Goal: Transaction & Acquisition: Book appointment/travel/reservation

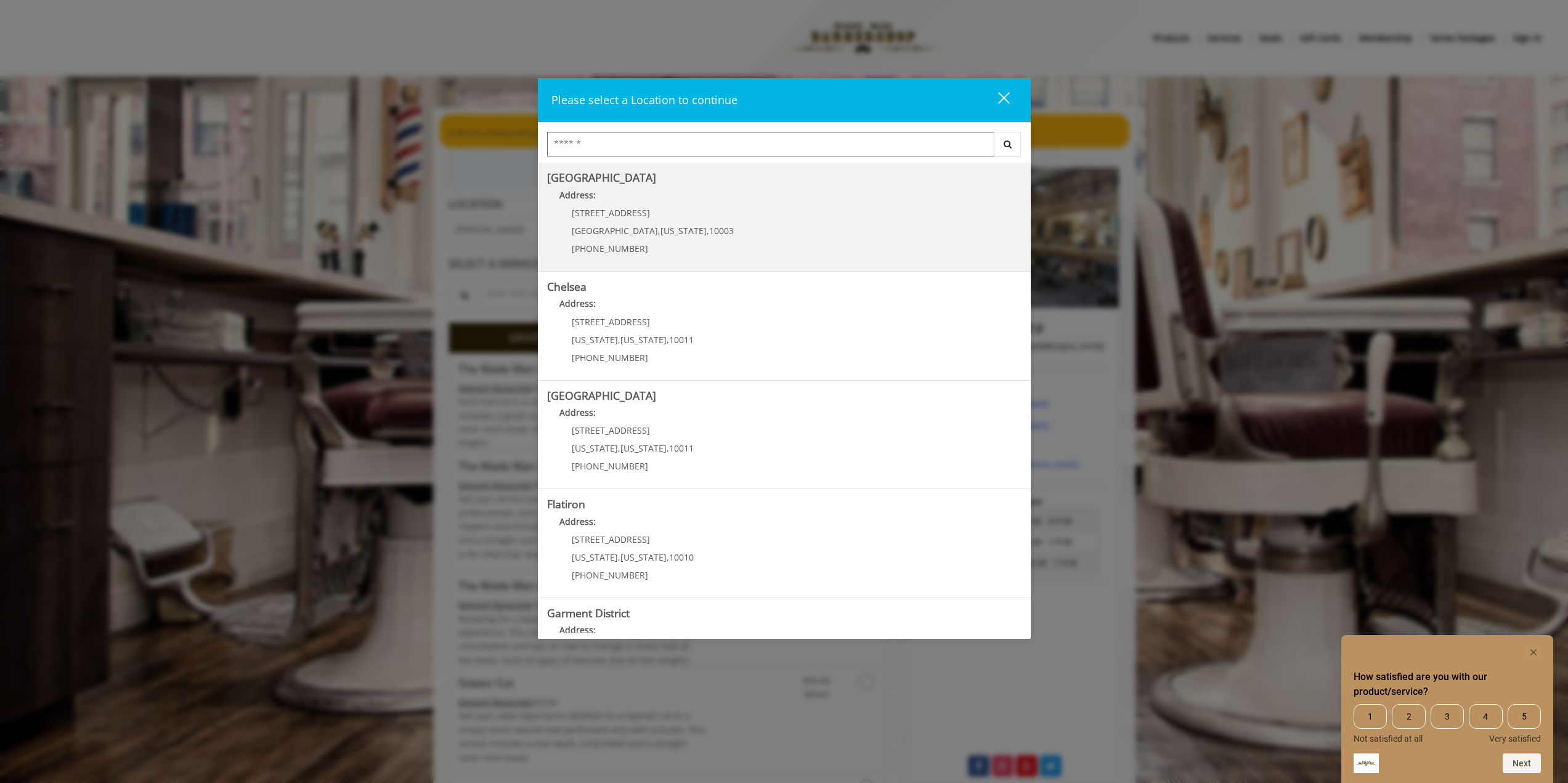
scroll to position [74, 0]
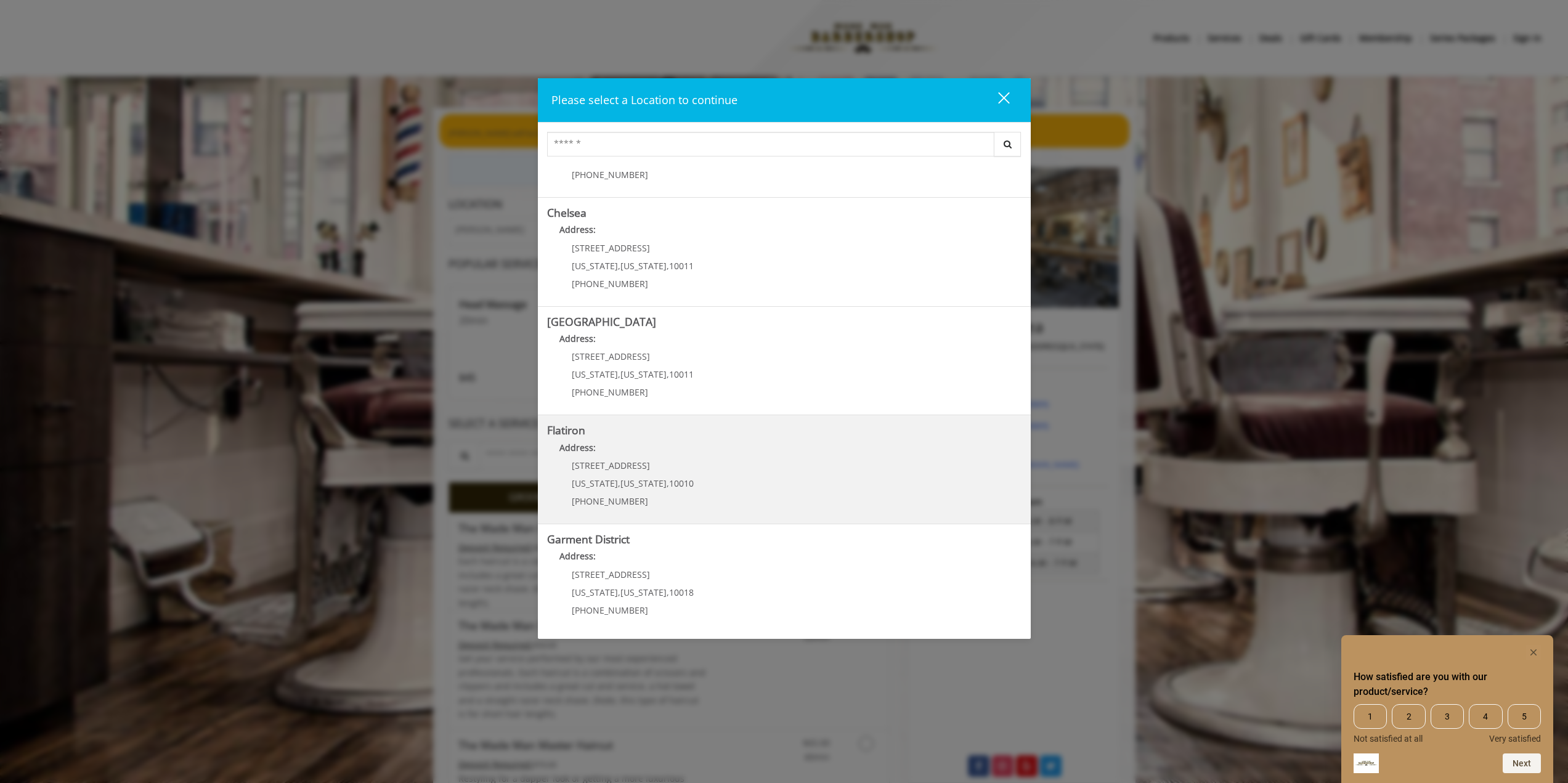
click at [780, 475] on "Flatiron Address: [STREET_ADDRESS][US_STATE][US_STATE] (917) 475-1765" at bounding box center [784, 469] width 474 height 89
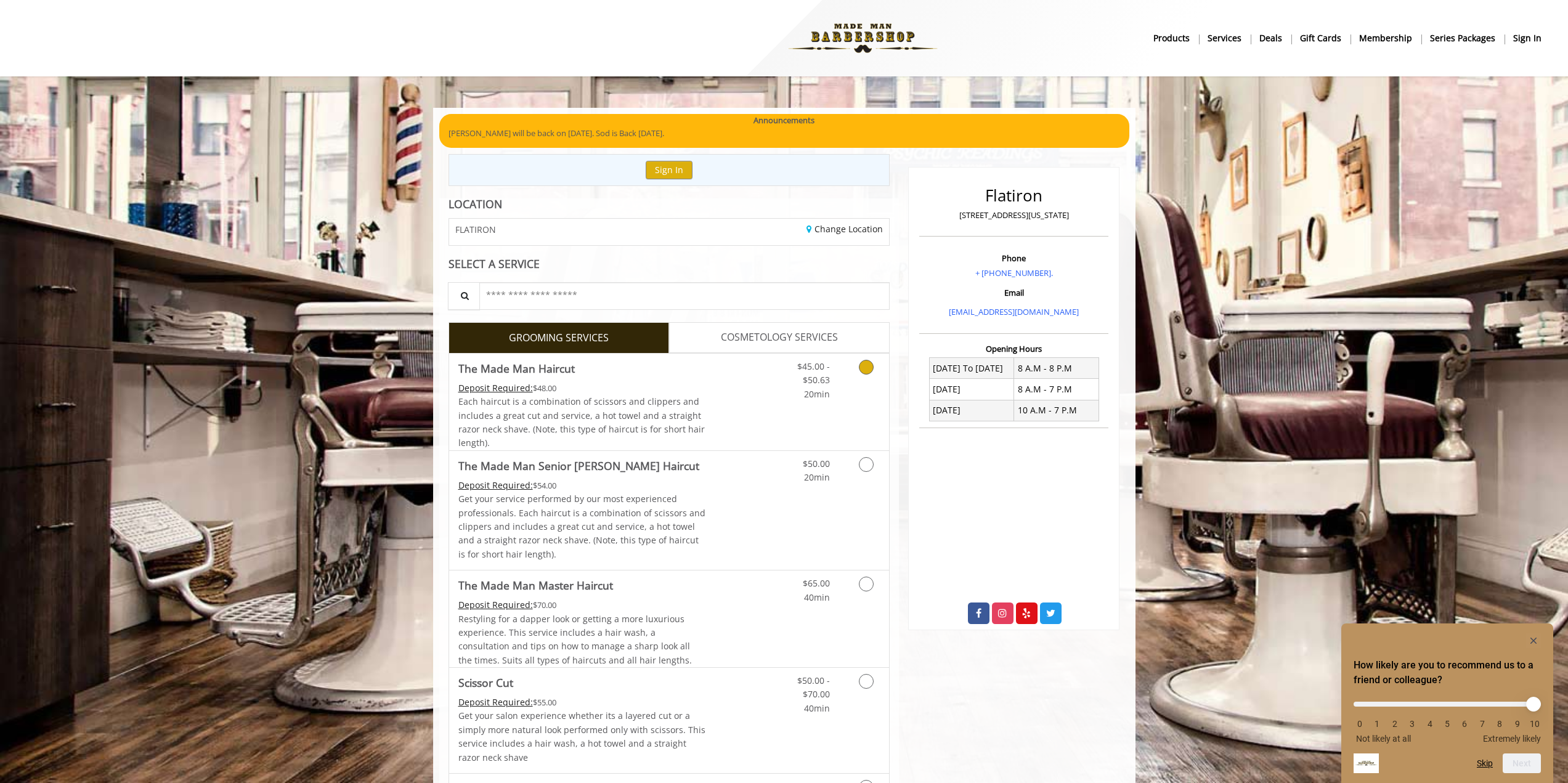
click at [854, 396] on link "Grooming services" at bounding box center [864, 377] width 32 height 47
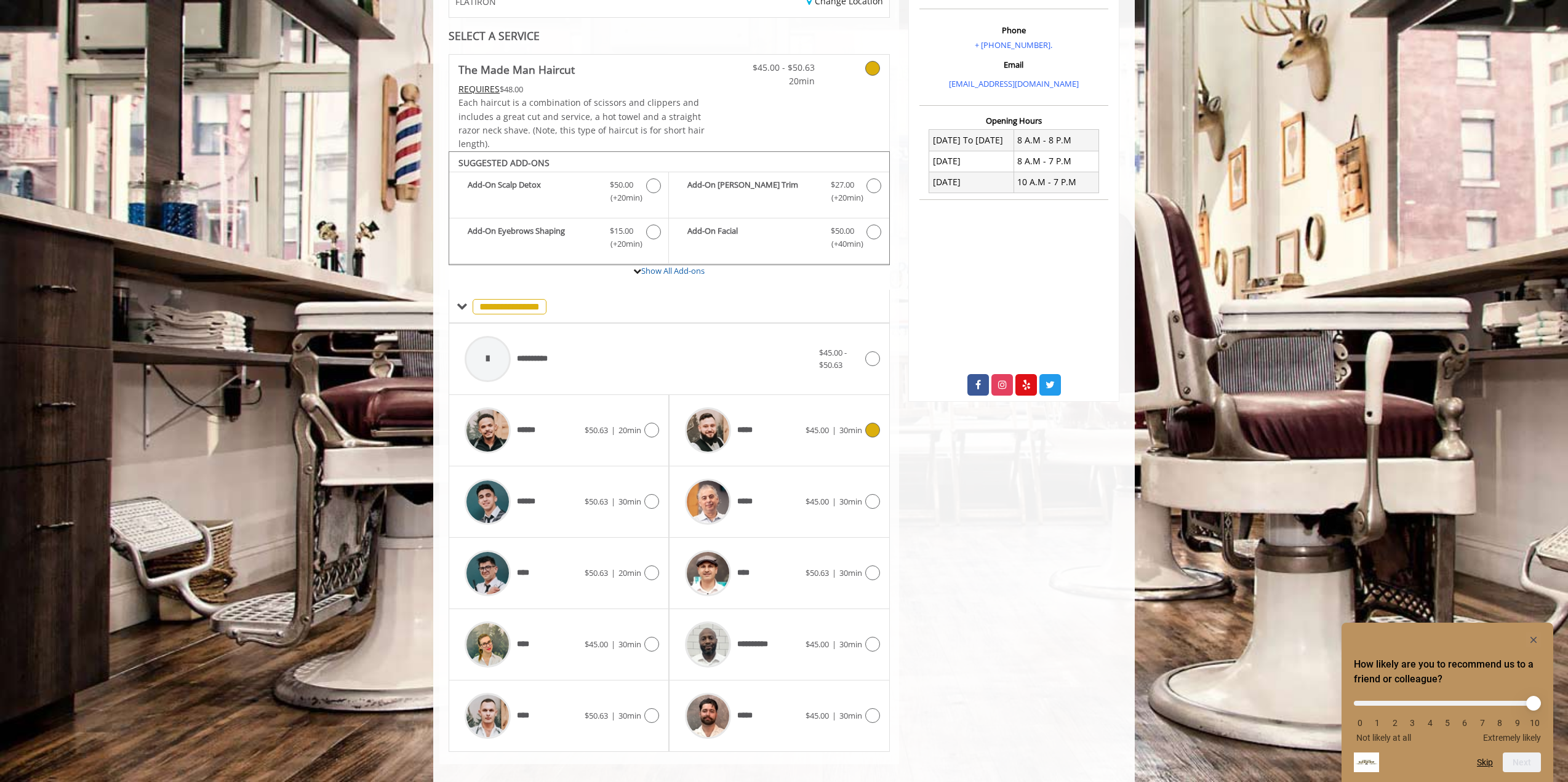
scroll to position [241, 0]
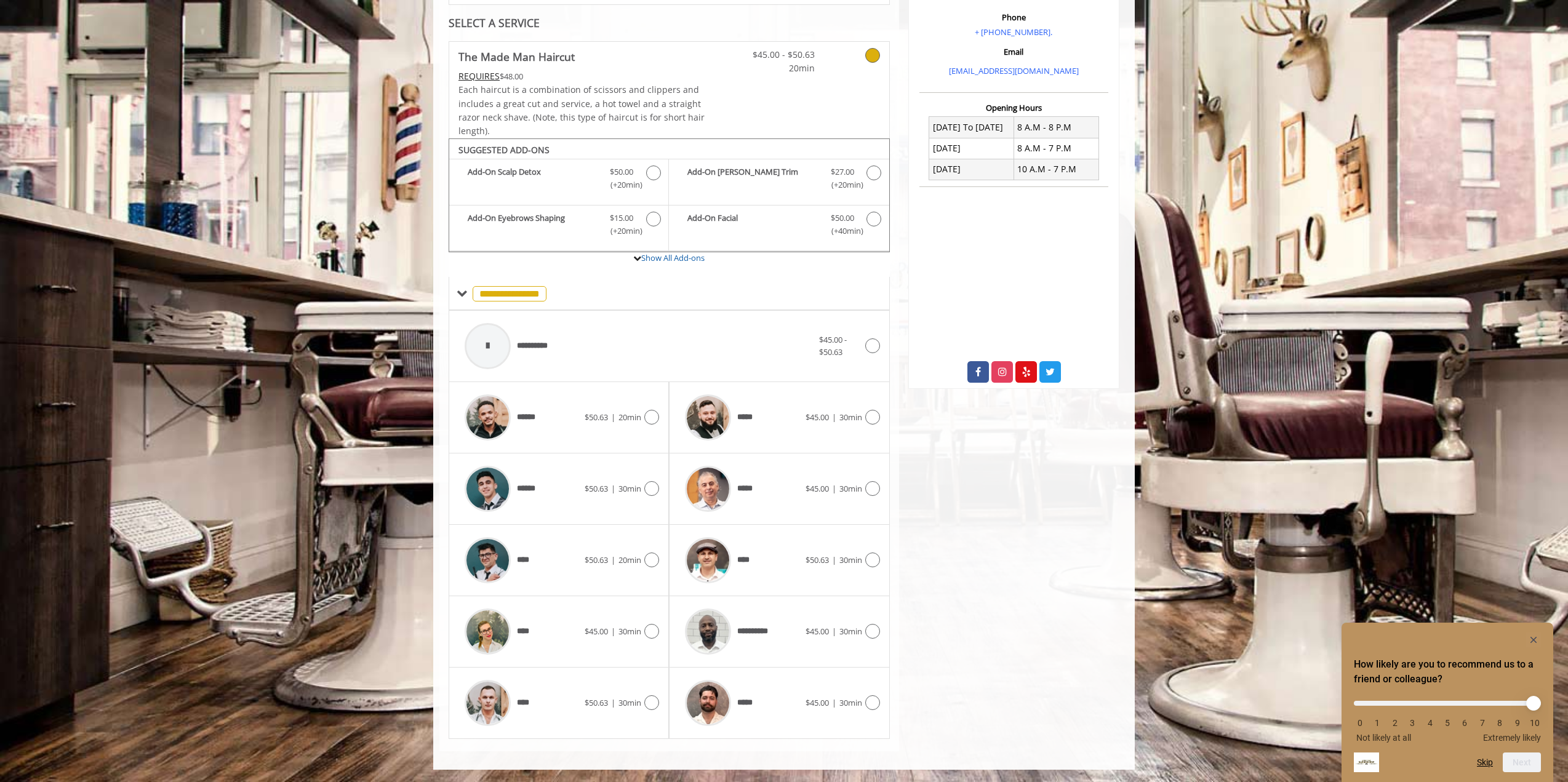
click at [881, 490] on div "***** $45.00 | 30min" at bounding box center [779, 488] width 220 height 71
click at [871, 490] on icon at bounding box center [872, 488] width 15 height 15
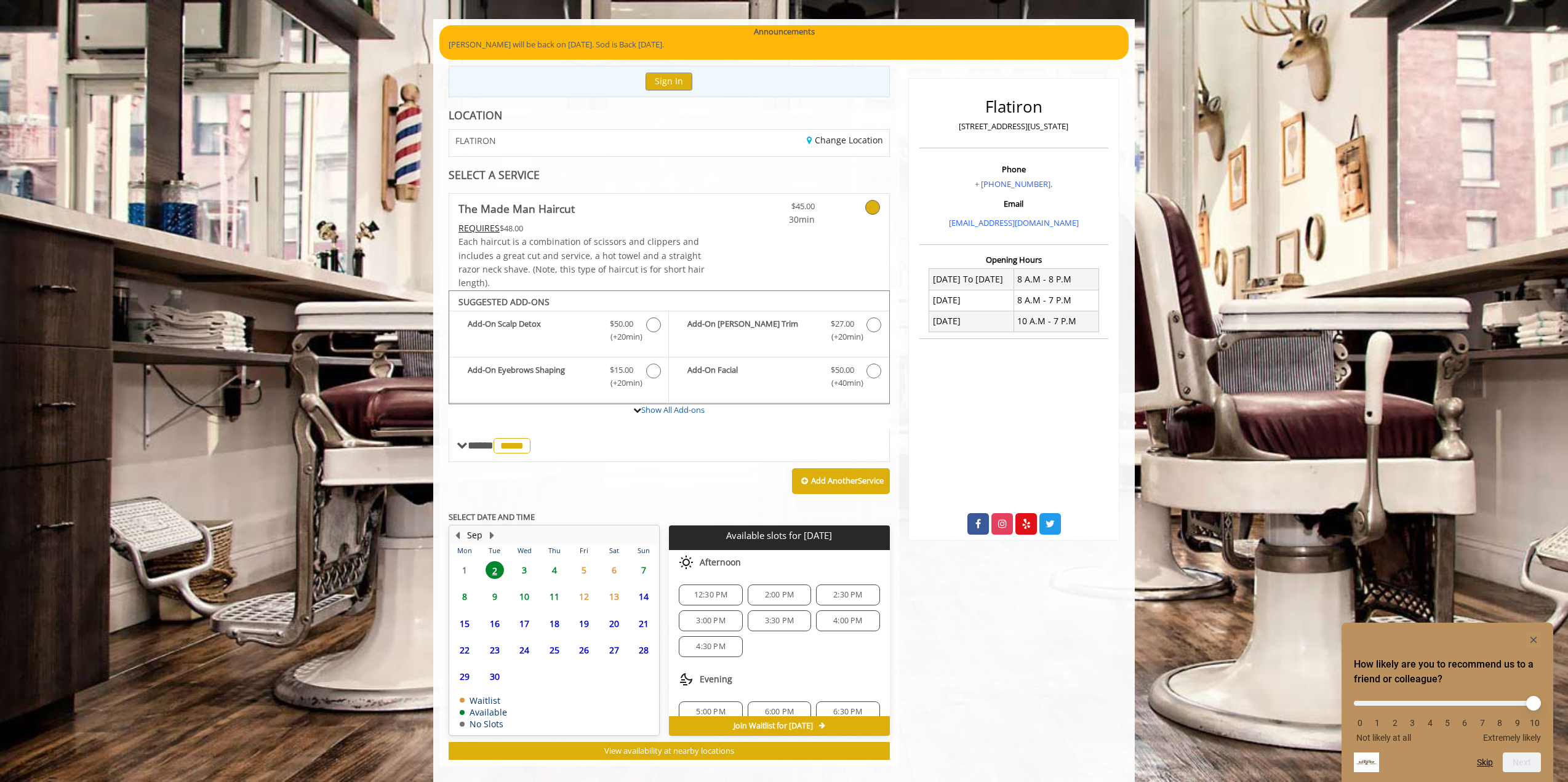
scroll to position [103, 0]
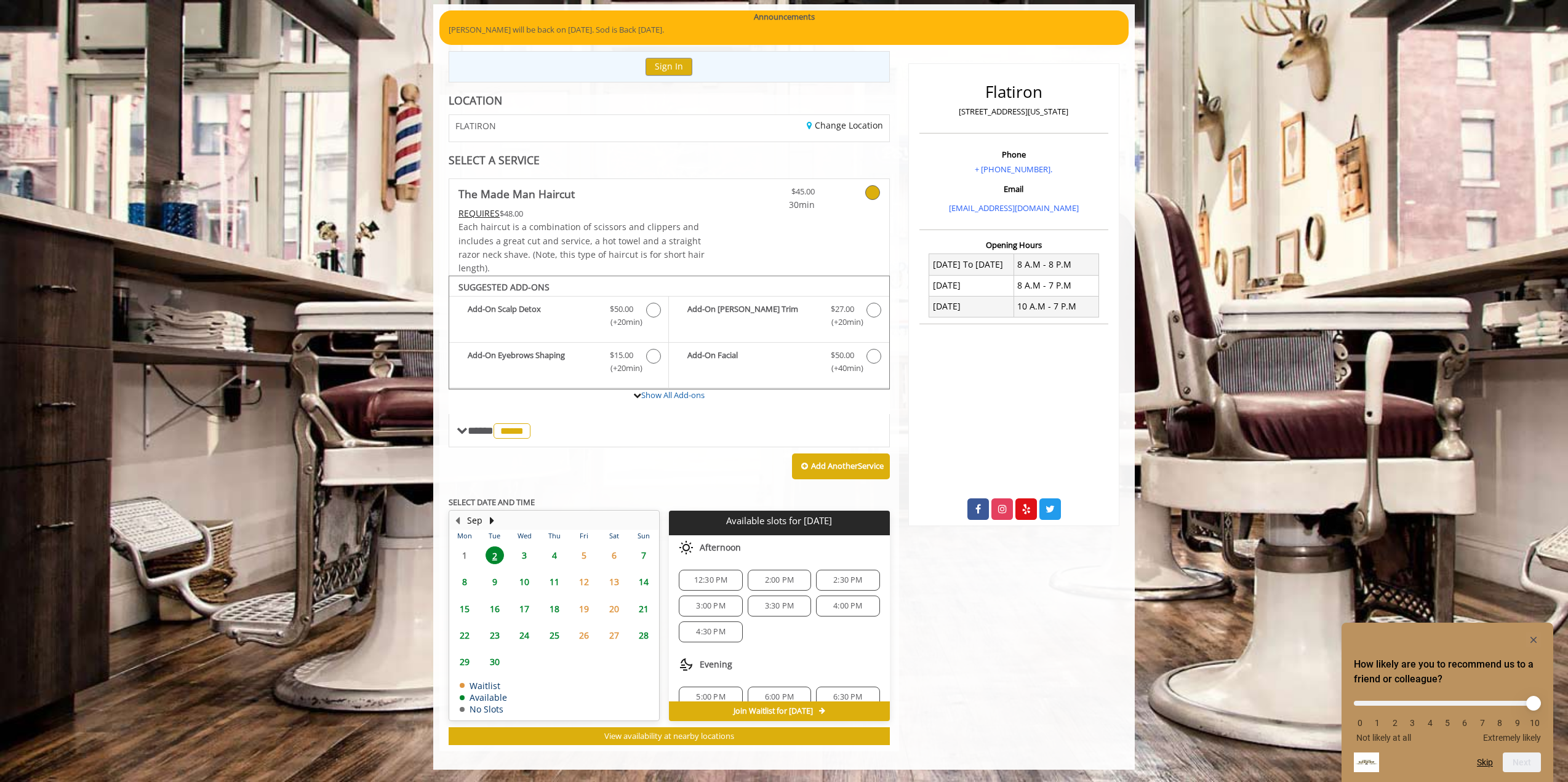
click at [718, 585] on div "12:30 PM" at bounding box center [710, 580] width 64 height 21
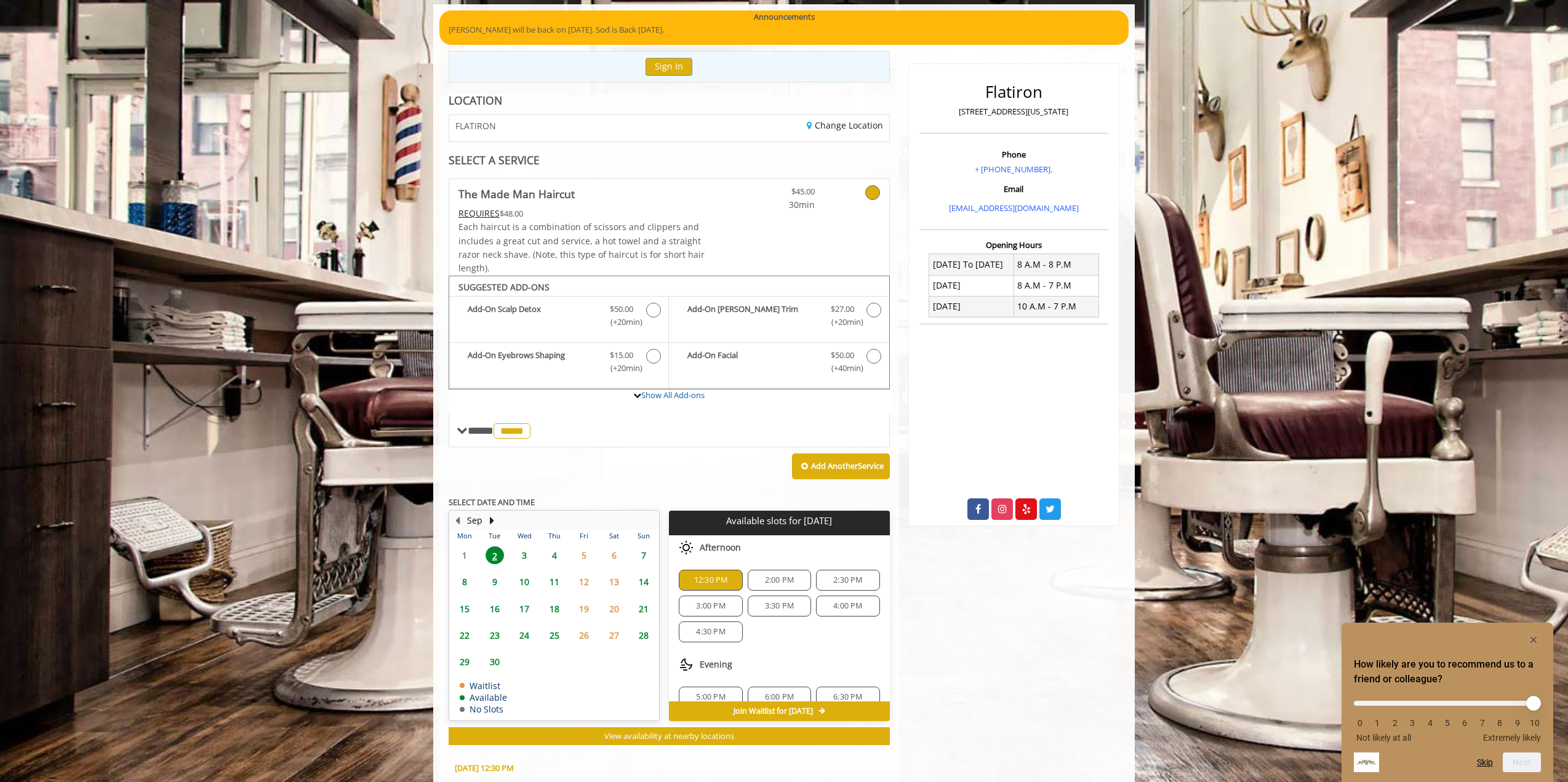
scroll to position [326, 0]
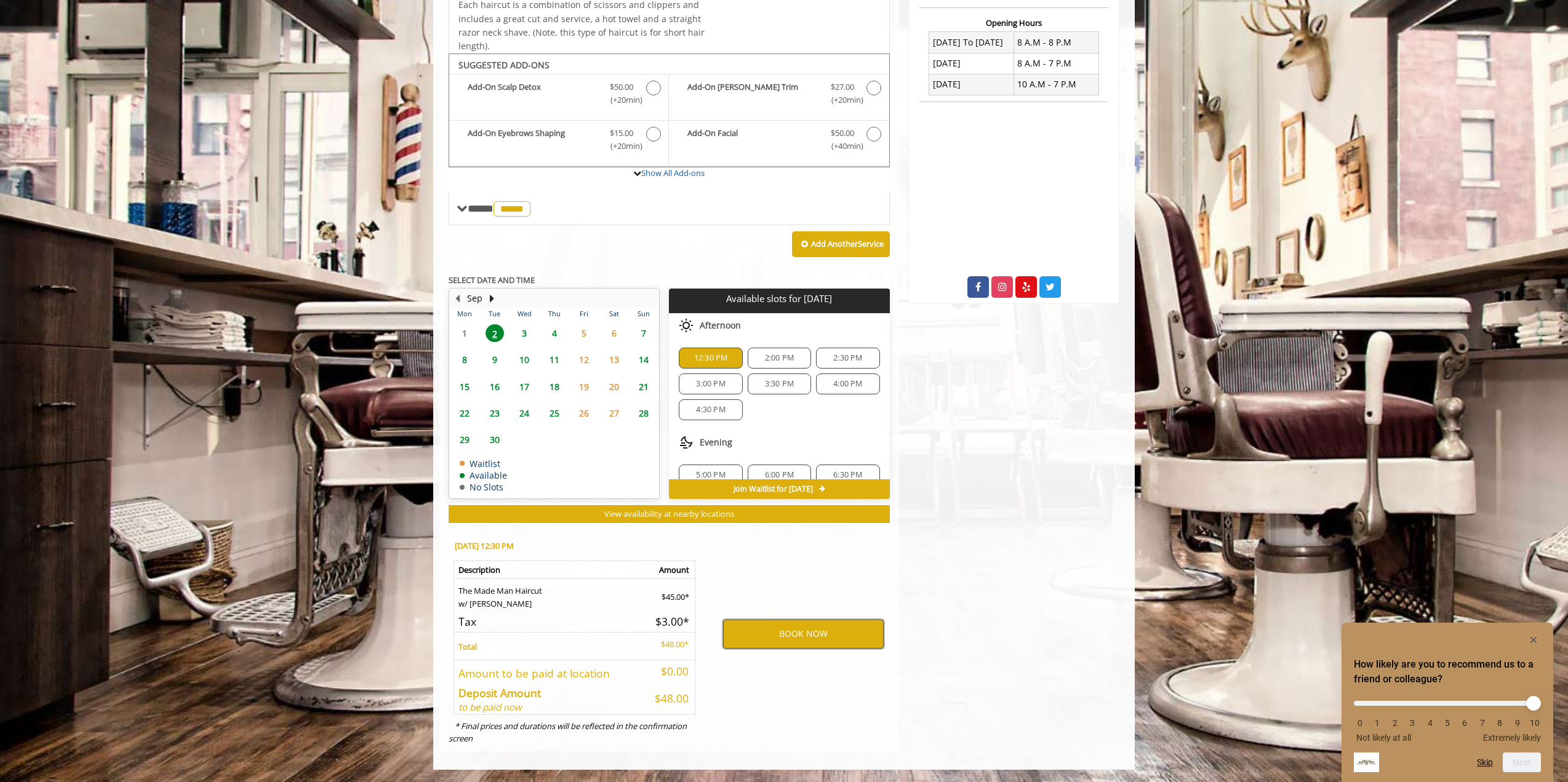
click at [754, 628] on button "BOOK NOW" at bounding box center [803, 633] width 161 height 28
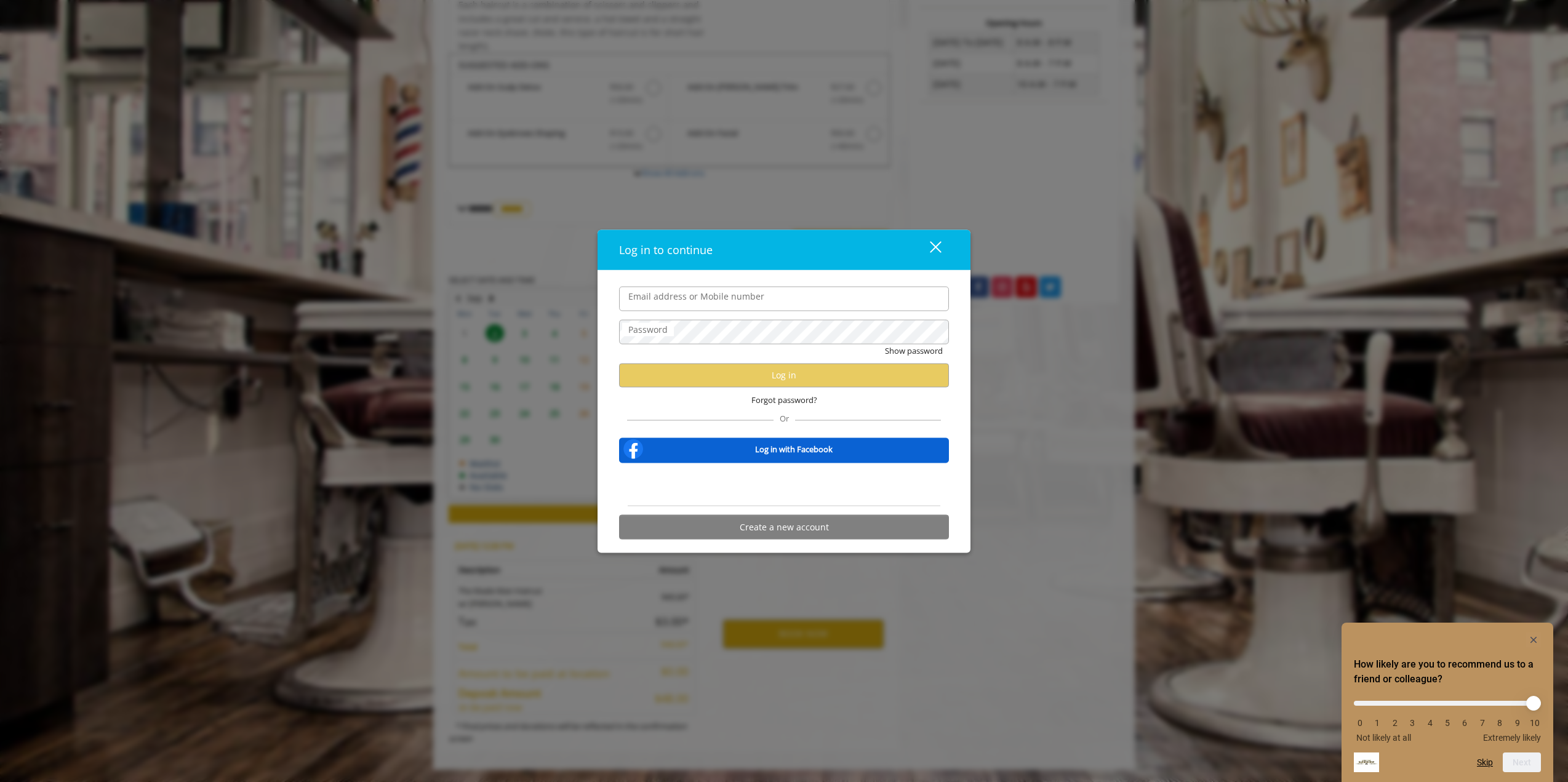
click at [711, 309] on input "Email address or Mobile number" at bounding box center [784, 298] width 330 height 25
click at [885, 344] on button "Show password" at bounding box center [913, 350] width 58 height 13
click at [708, 371] on button "Log in" at bounding box center [784, 375] width 330 height 24
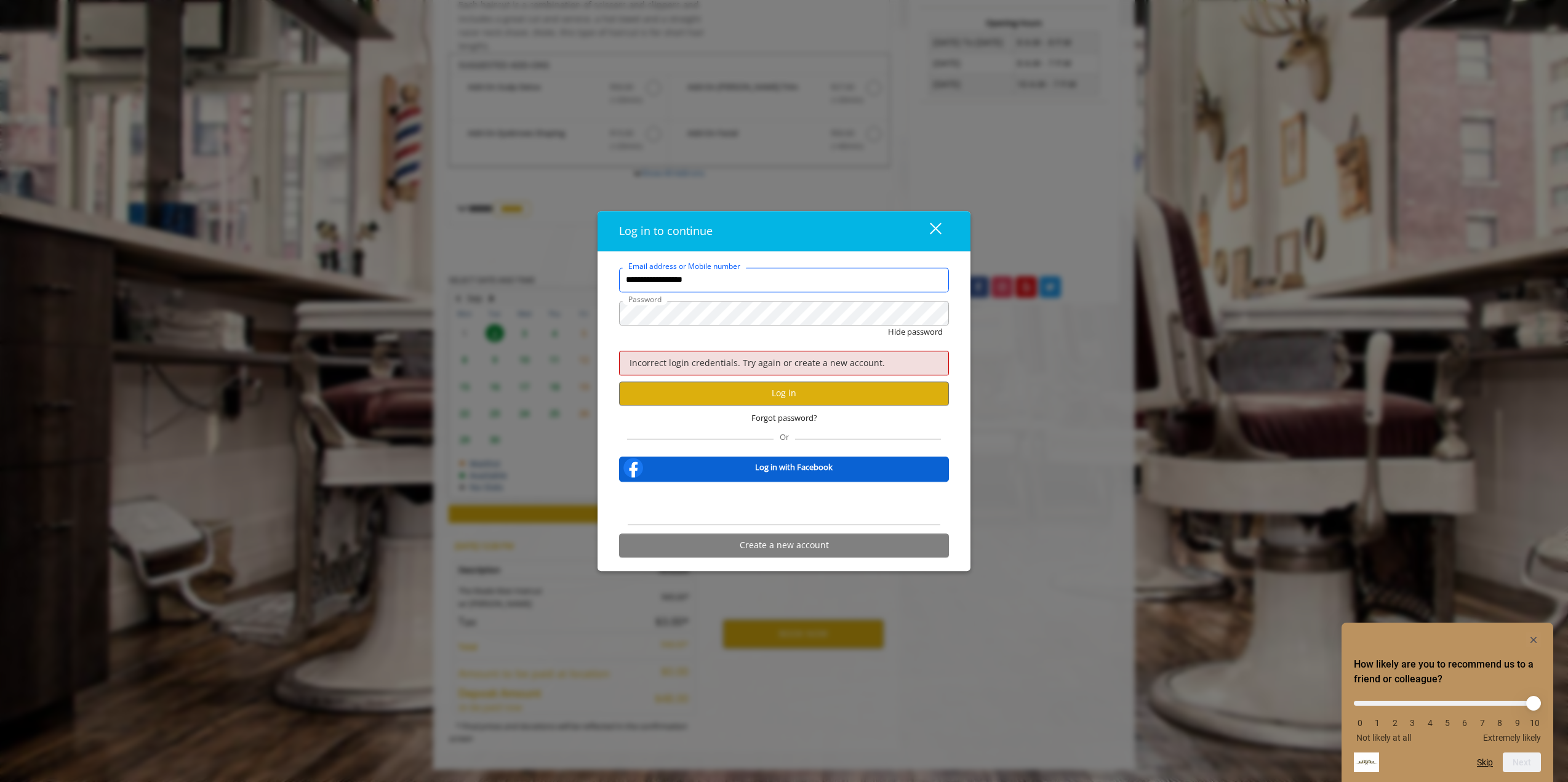
click at [711, 278] on input "**********" at bounding box center [784, 279] width 330 height 25
type input "**********"
click at [888, 326] on button "Hide password" at bounding box center [916, 332] width 55 height 13
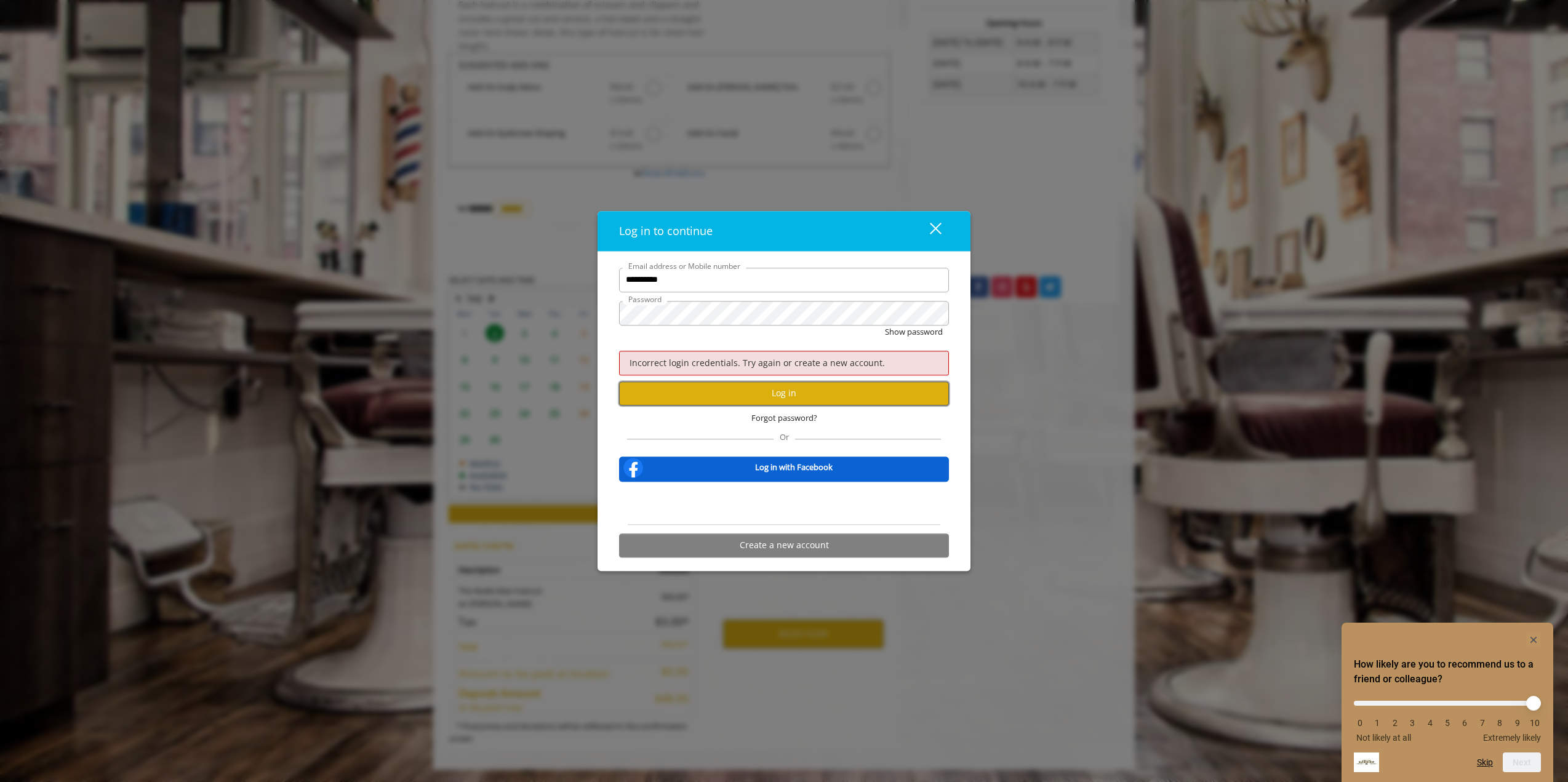
click at [726, 392] on button "Log in" at bounding box center [784, 394] width 330 height 24
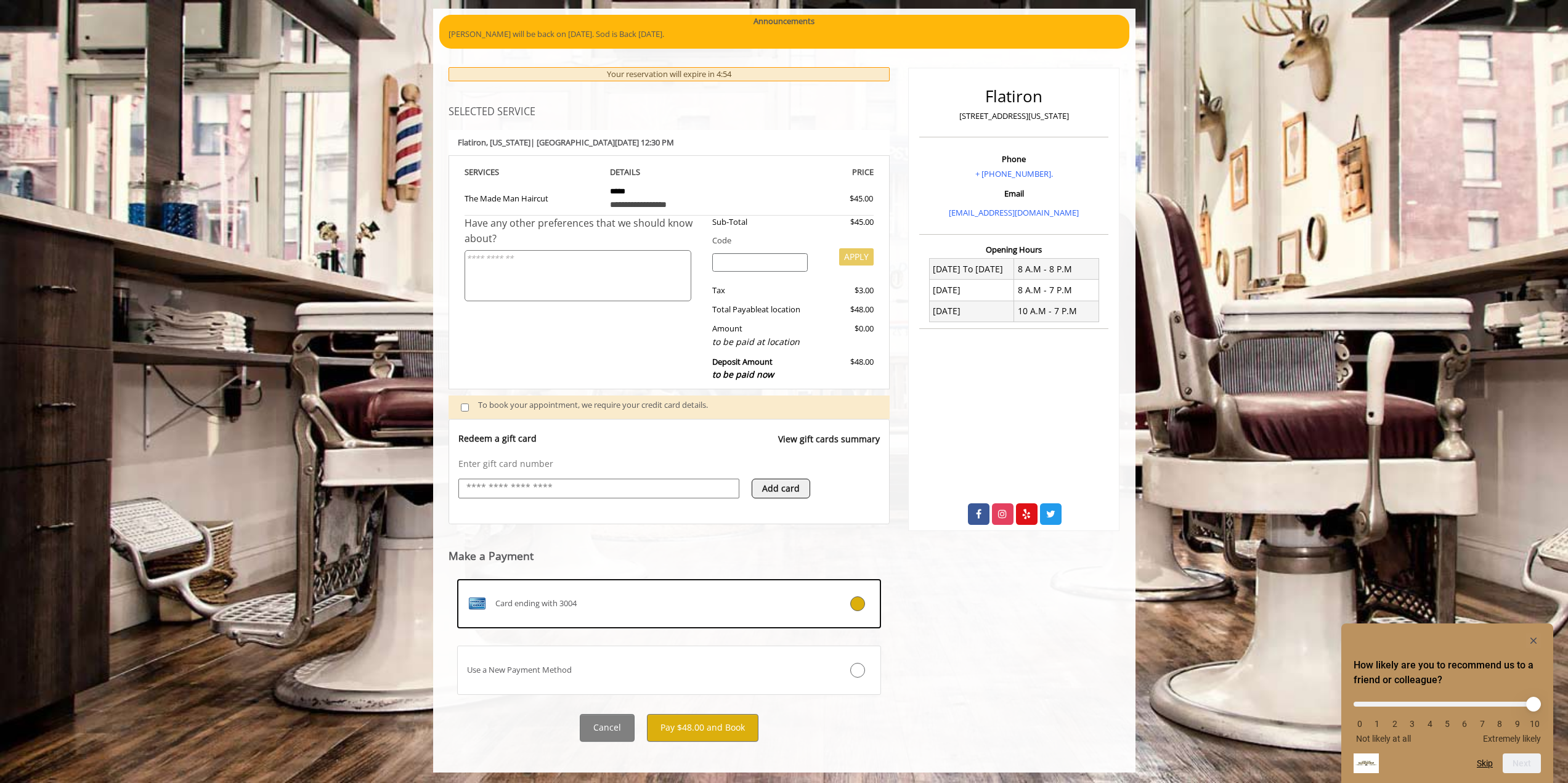
scroll to position [101, 0]
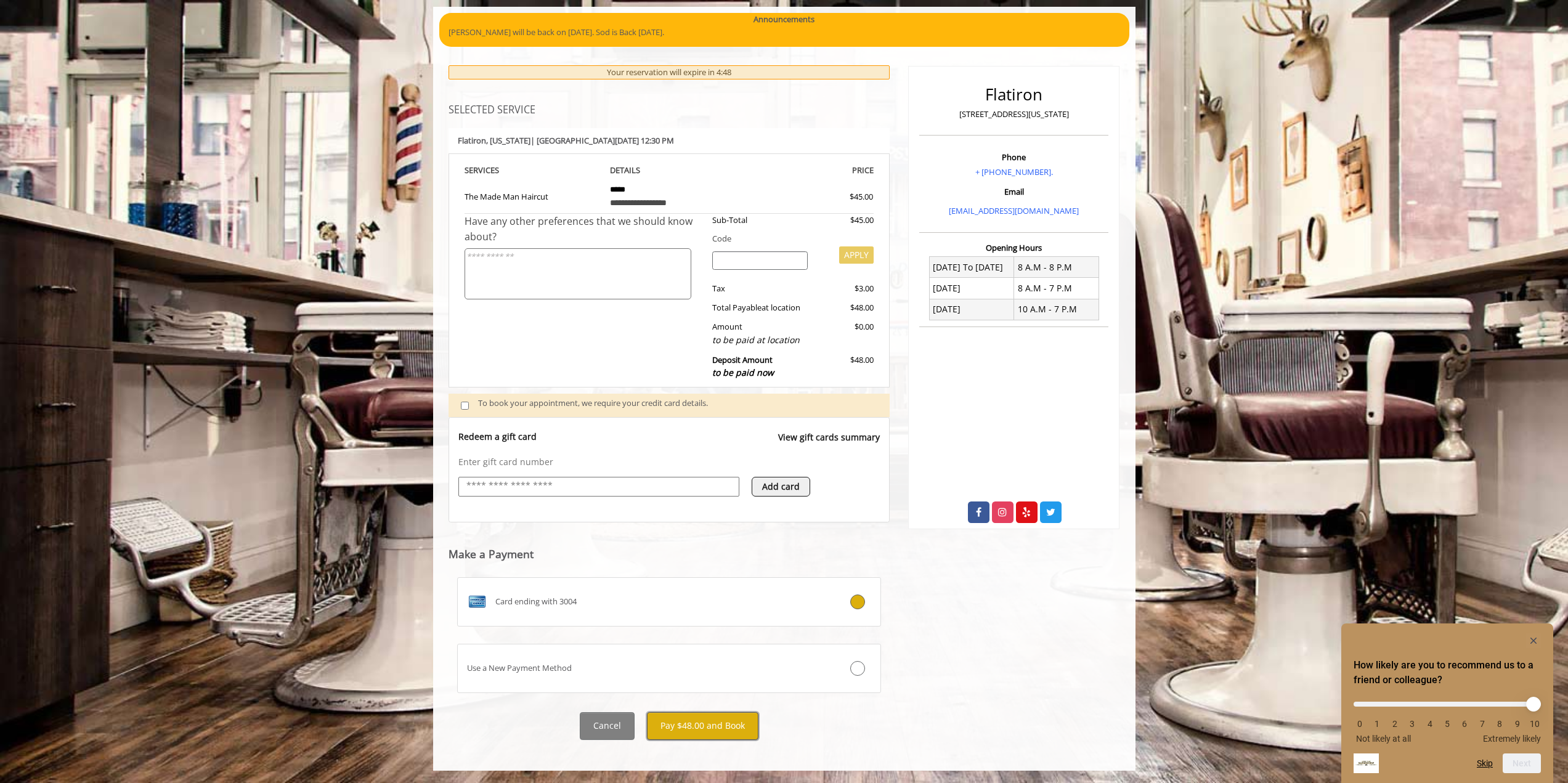
click at [719, 729] on button "Pay $48.00 and Book" at bounding box center [703, 725] width 112 height 28
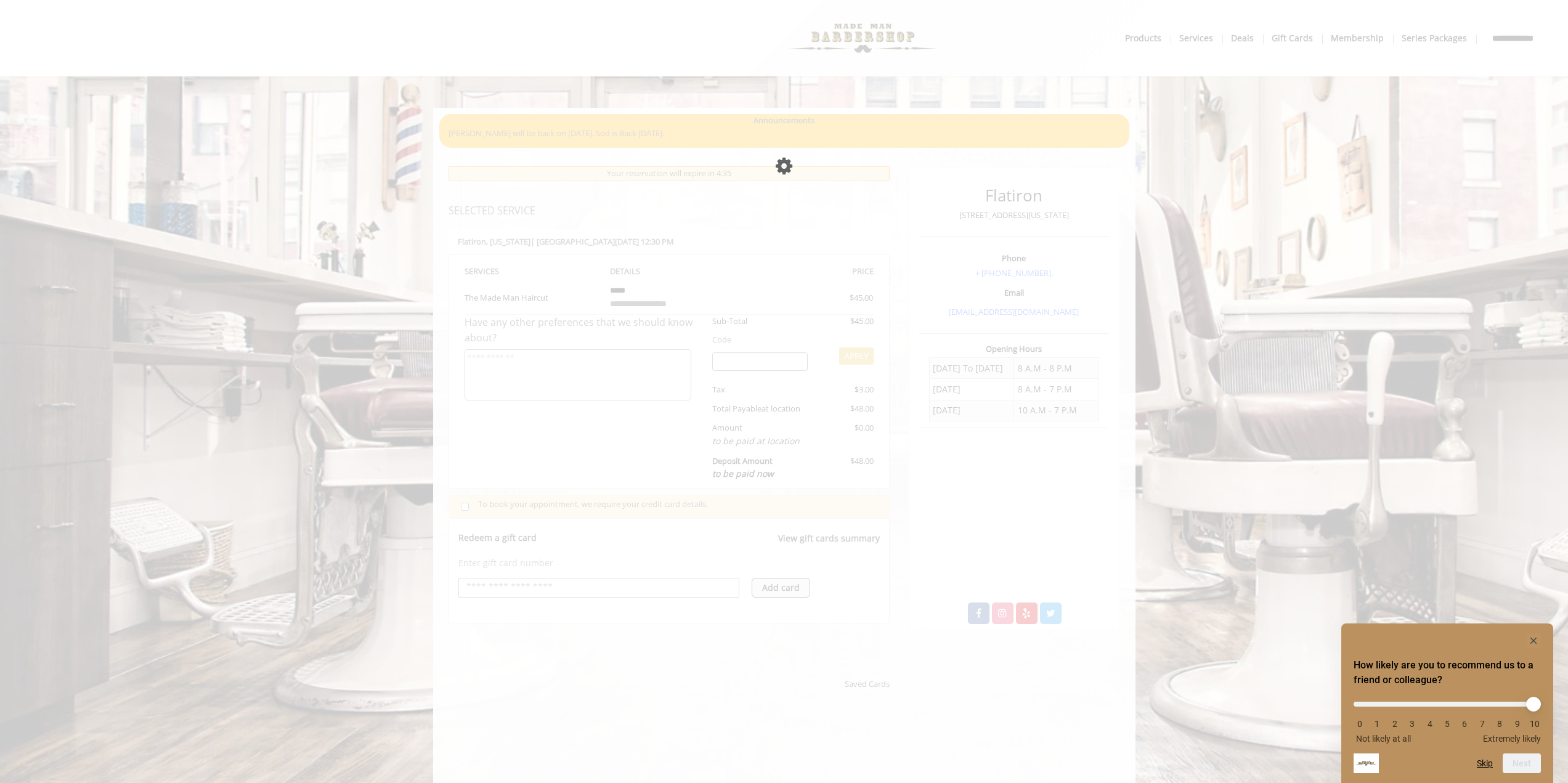
scroll to position [365, 0]
